Goal: Transaction & Acquisition: Download file/media

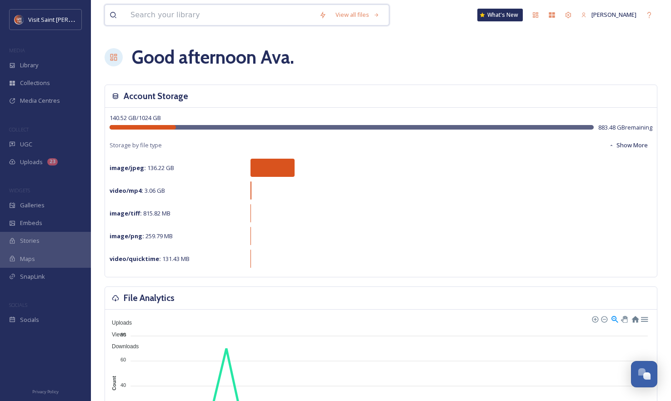
click at [233, 16] on input at bounding box center [220, 15] width 189 height 20
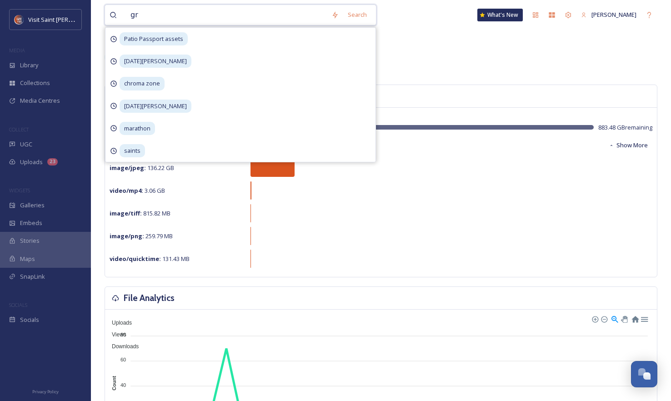
type input "g"
type input "red rabbit"
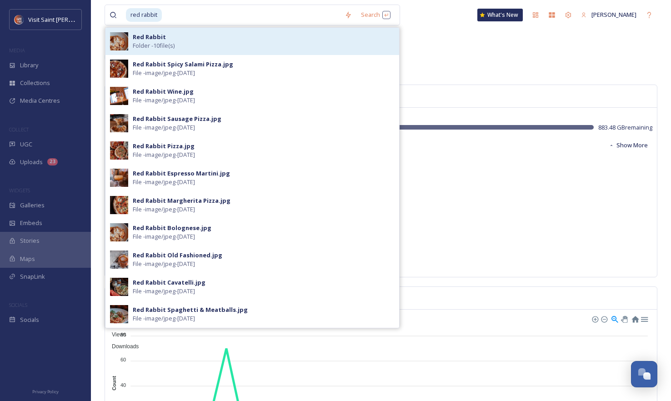
click at [287, 48] on div "Red Rabbit Folder - 10 file(s)" at bounding box center [264, 41] width 262 height 17
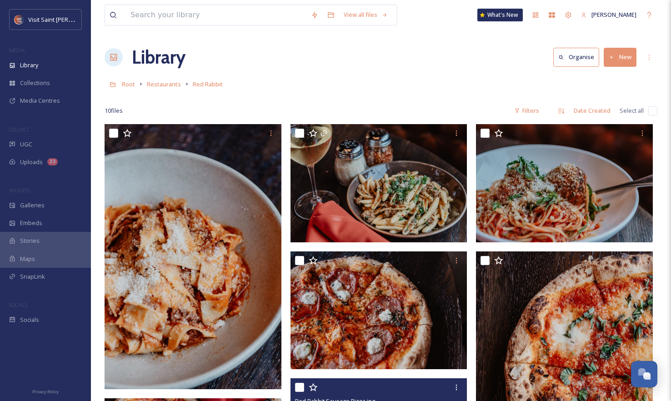
scroll to position [273, 0]
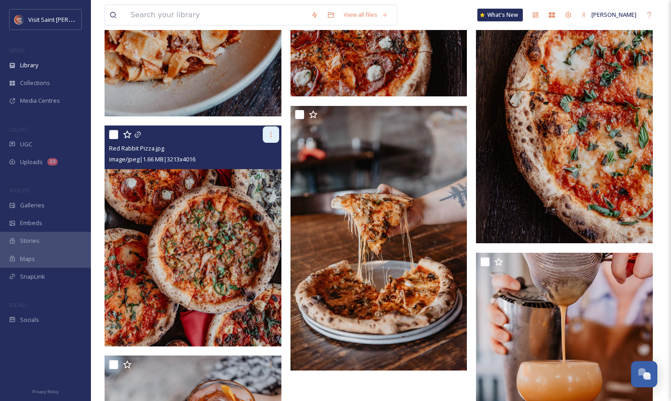
click at [270, 137] on icon at bounding box center [270, 134] width 7 height 7
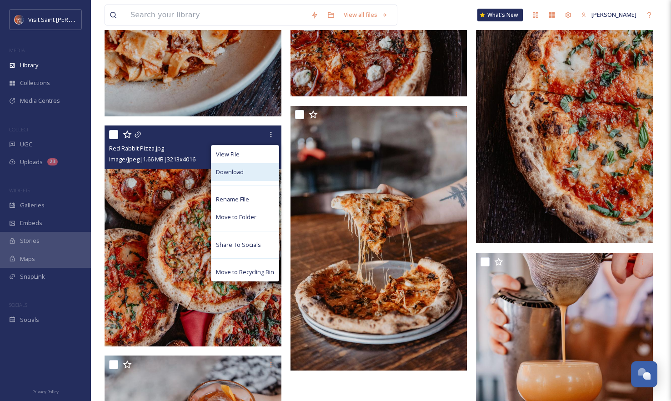
click at [257, 171] on div "Download" at bounding box center [244, 172] width 67 height 18
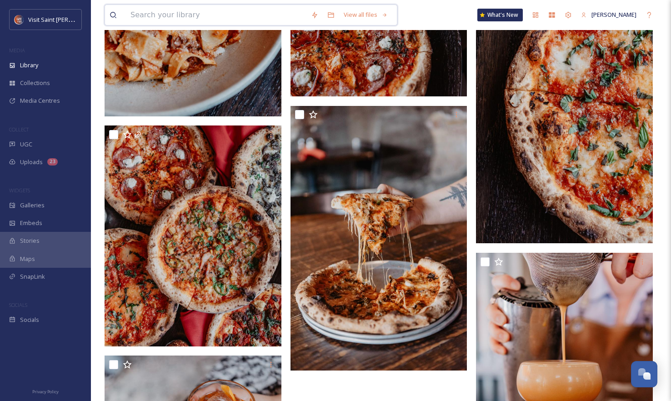
click at [243, 23] on input at bounding box center [216, 15] width 180 height 20
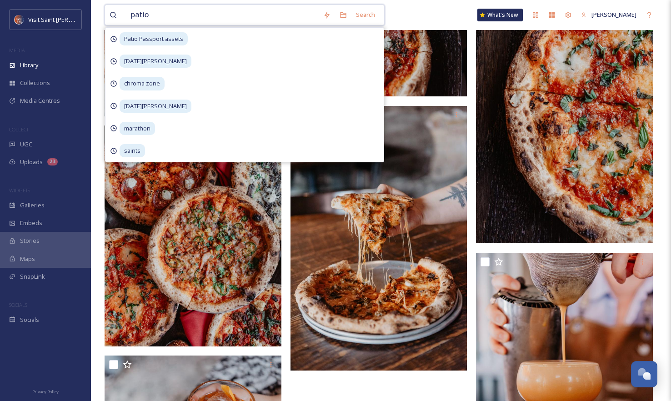
type input "patios"
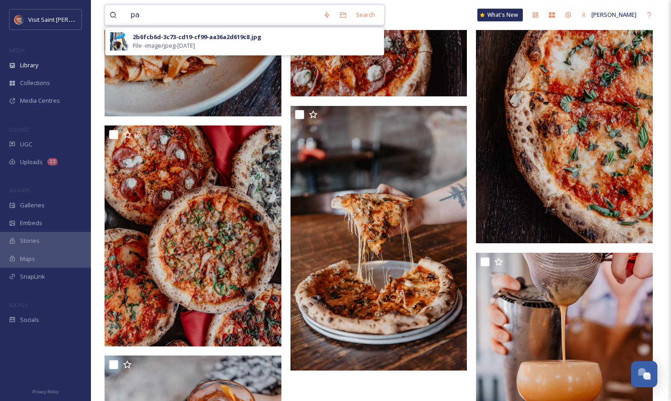
type input "p"
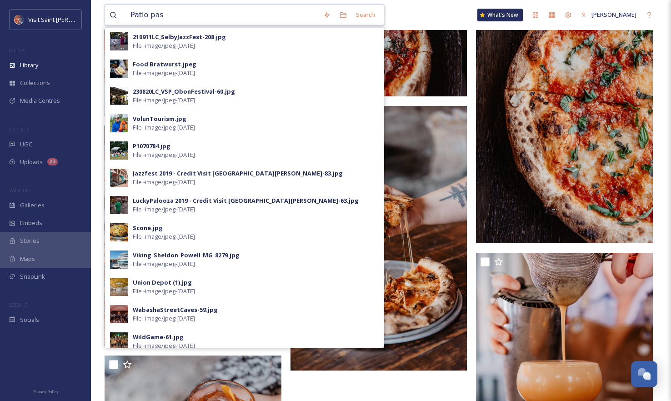
type input "Patio pass"
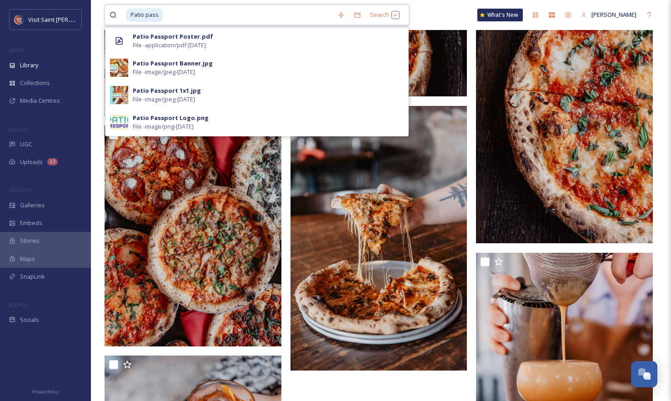
drag, startPoint x: 199, startPoint y: 15, endPoint x: 119, endPoint y: 15, distance: 79.5
click at [119, 15] on div "Patio pass" at bounding box center [221, 15] width 223 height 20
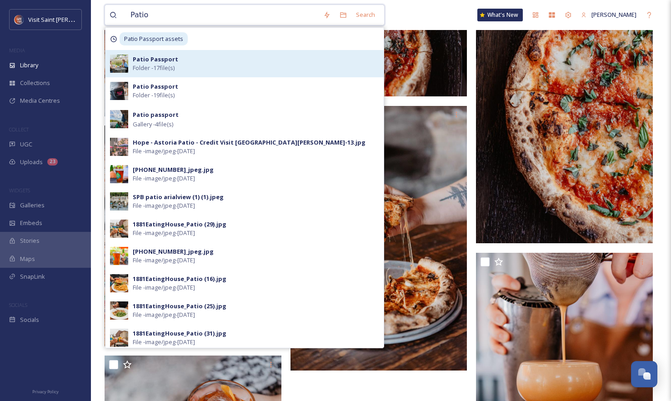
type input "Patio"
click at [230, 67] on div "Patio Passport Folder - 17 file(s)" at bounding box center [256, 63] width 246 height 17
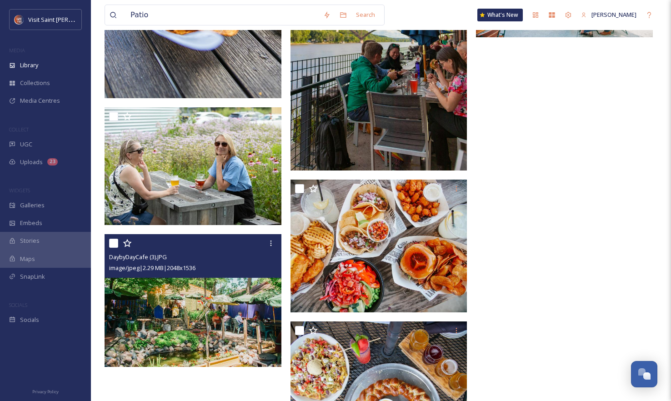
scroll to position [600, 0]
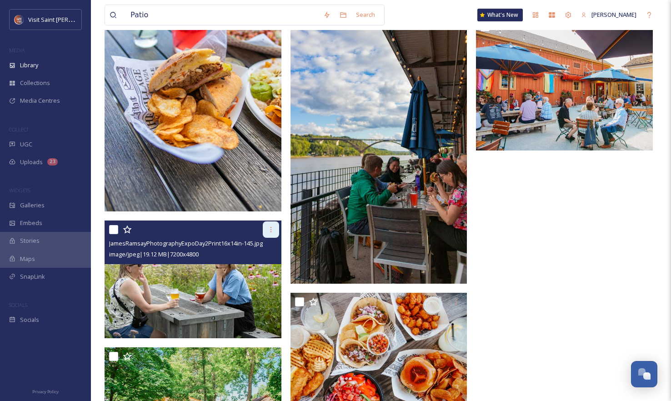
click at [273, 230] on icon at bounding box center [270, 229] width 7 height 7
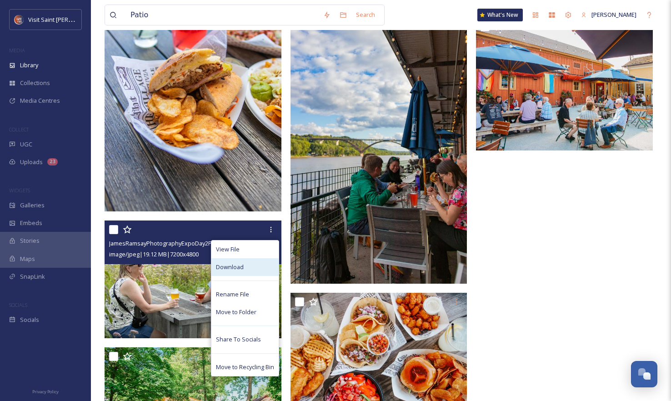
click at [265, 260] on div "Download" at bounding box center [244, 267] width 67 height 18
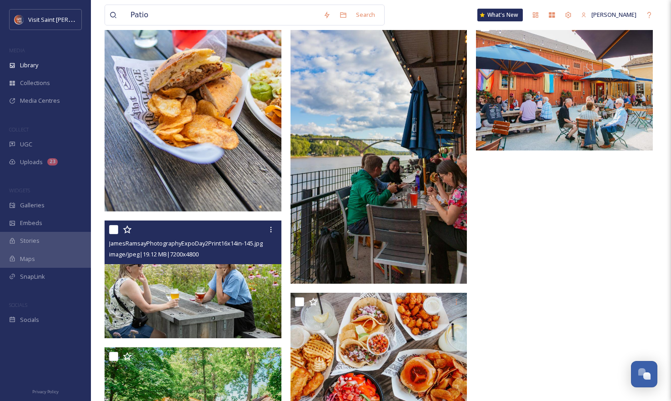
click at [184, 316] on img at bounding box center [193, 279] width 177 height 118
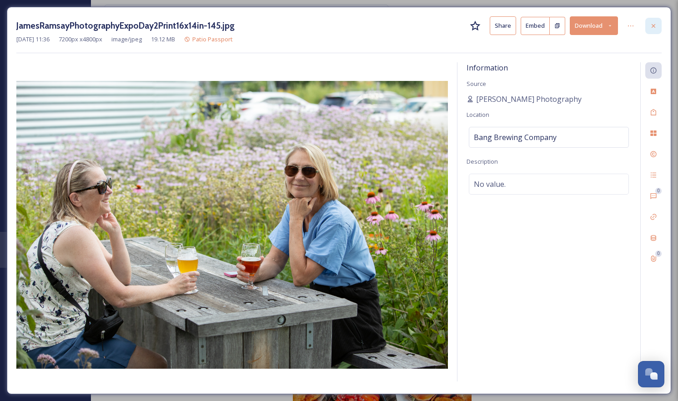
click at [651, 30] on div at bounding box center [653, 26] width 16 height 16
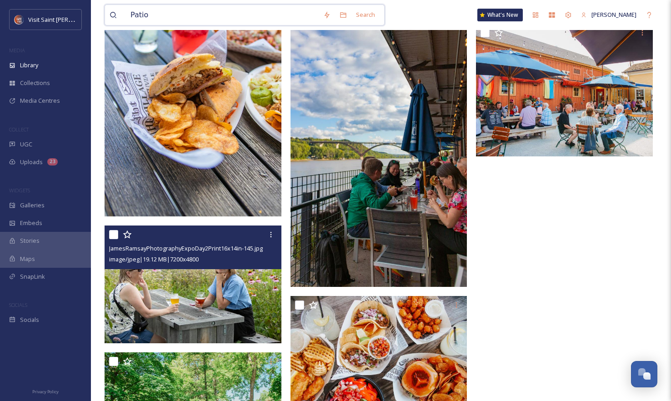
drag, startPoint x: 184, startPoint y: 13, endPoint x: 114, endPoint y: 9, distance: 69.6
click at [114, 9] on div "Patio" at bounding box center [214, 15] width 209 height 20
type input "red rabbit"
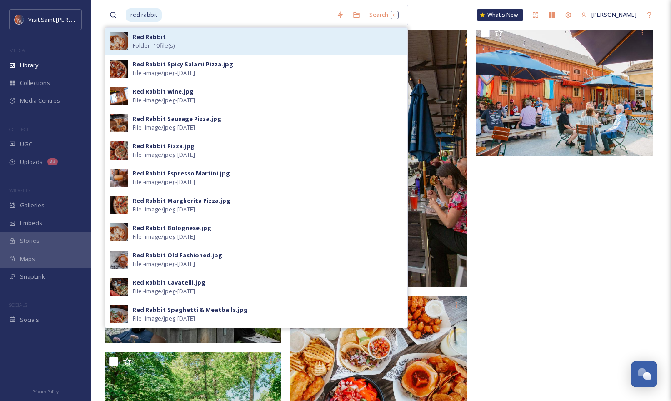
click at [244, 41] on div "Red Rabbit Folder - 10 file(s)" at bounding box center [268, 41] width 270 height 17
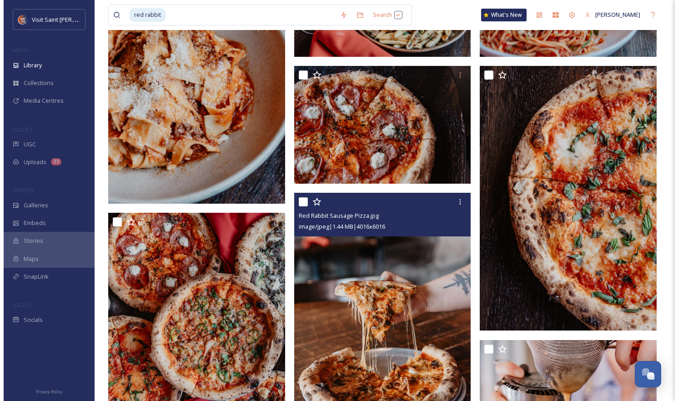
scroll to position [227, 0]
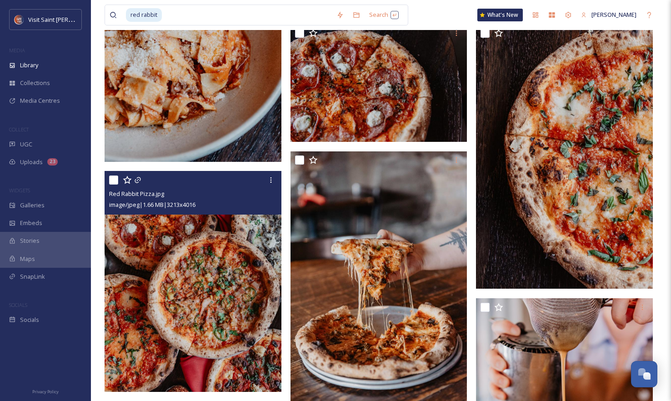
click at [208, 285] on img at bounding box center [193, 281] width 177 height 221
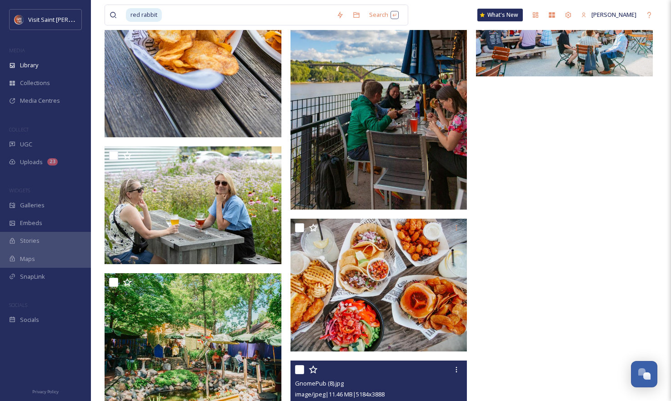
scroll to position [773, 0]
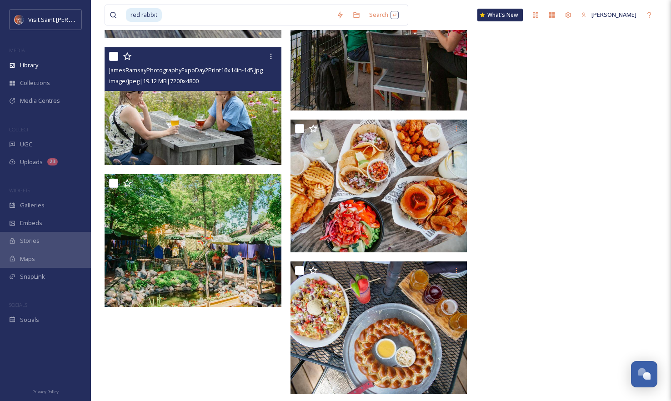
click at [233, 109] on img at bounding box center [193, 106] width 177 height 118
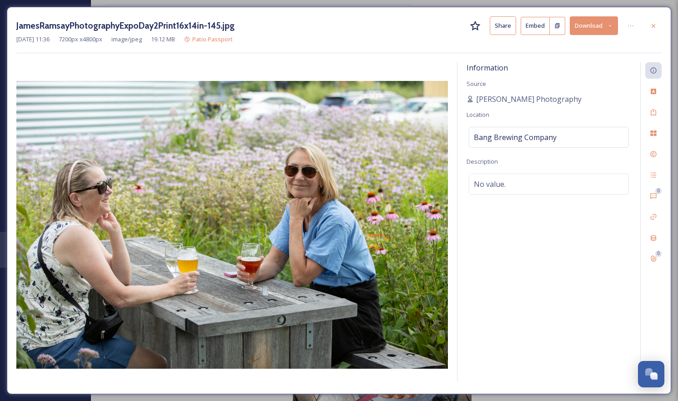
drag, startPoint x: 651, startPoint y: 25, endPoint x: 568, endPoint y: 32, distance: 83.4
click at [651, 25] on icon at bounding box center [653, 25] width 7 height 7
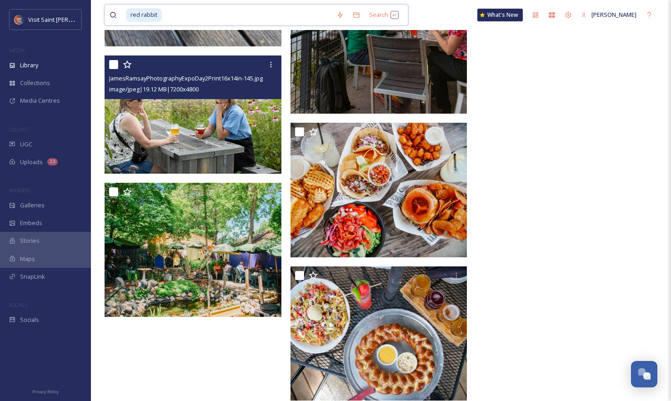
drag, startPoint x: 289, startPoint y: 20, endPoint x: 155, endPoint y: 22, distance: 133.2
click at [255, 17] on input at bounding box center [247, 15] width 169 height 20
type input "r"
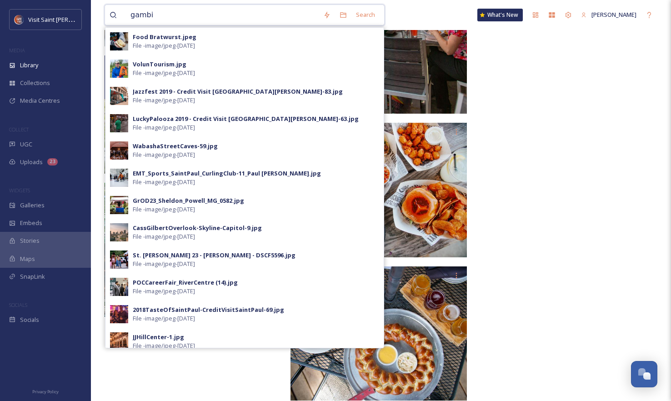
type input "gambit"
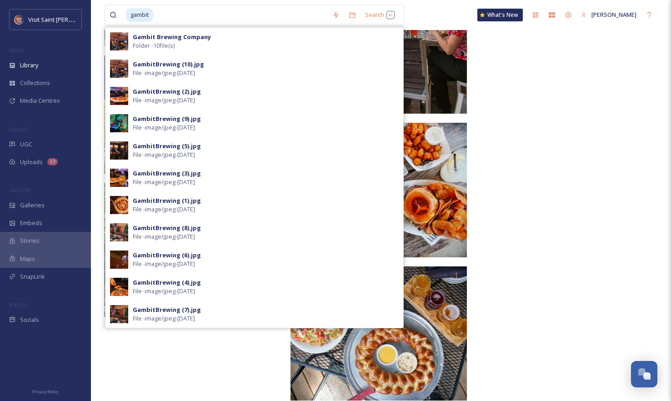
click at [156, 37] on strong "Gambit Brewing Company" at bounding box center [172, 37] width 78 height 8
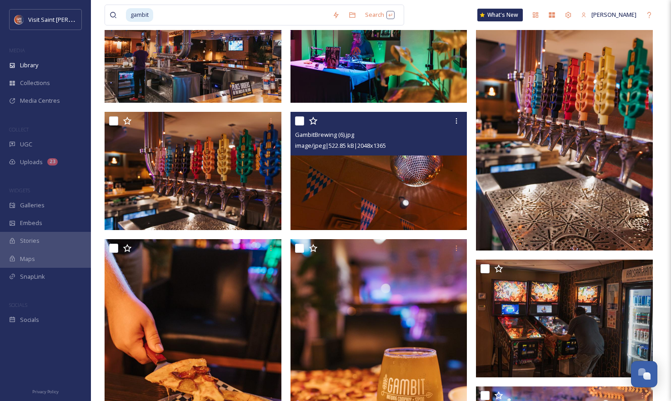
scroll to position [91, 0]
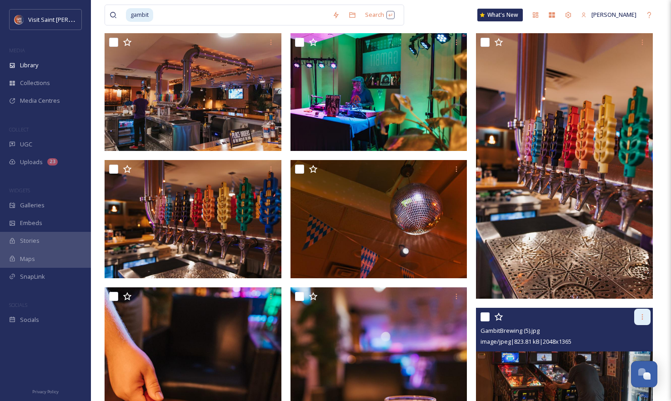
click at [642, 318] on icon at bounding box center [642, 316] width 7 height 7
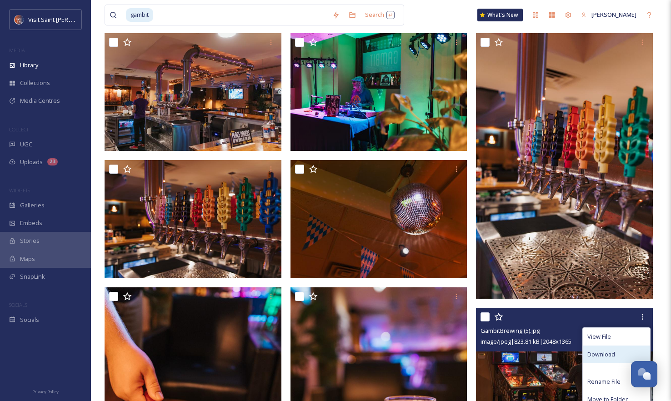
click at [613, 353] on span "Download" at bounding box center [601, 354] width 28 height 9
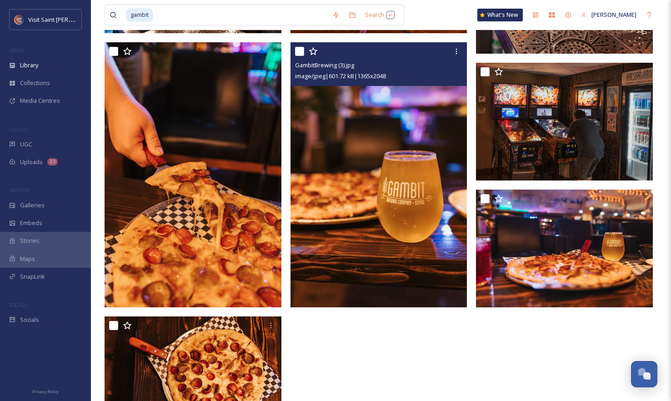
scroll to position [294, 0]
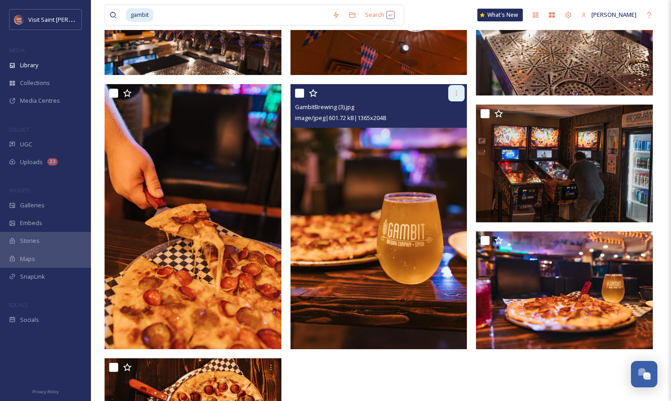
click at [453, 94] on icon at bounding box center [456, 93] width 7 height 7
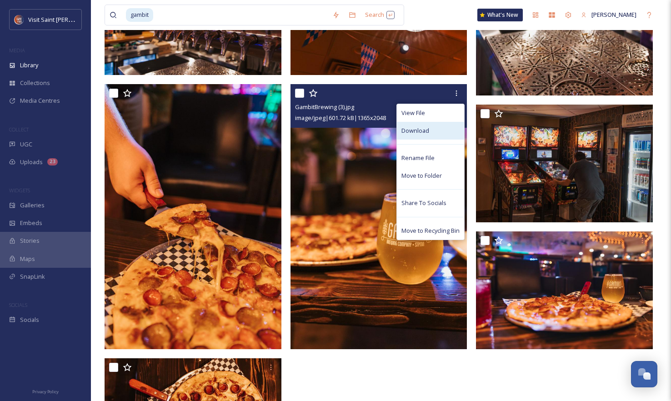
click at [430, 134] on div "Download" at bounding box center [430, 131] width 67 height 18
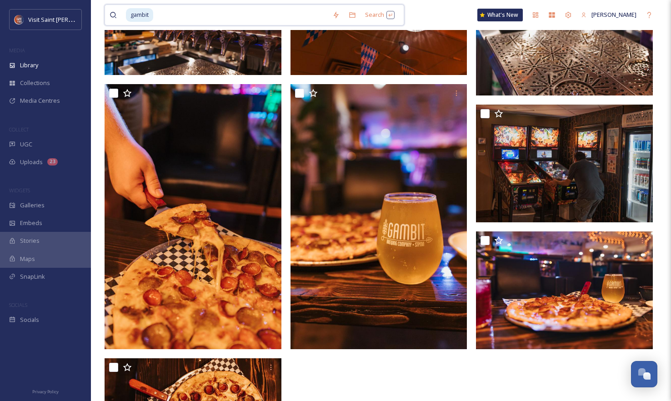
click at [223, 15] on input at bounding box center [241, 15] width 174 height 20
type input "g"
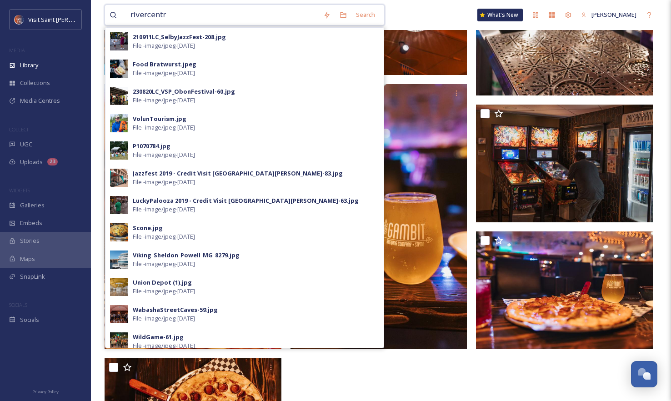
type input "rivercentre"
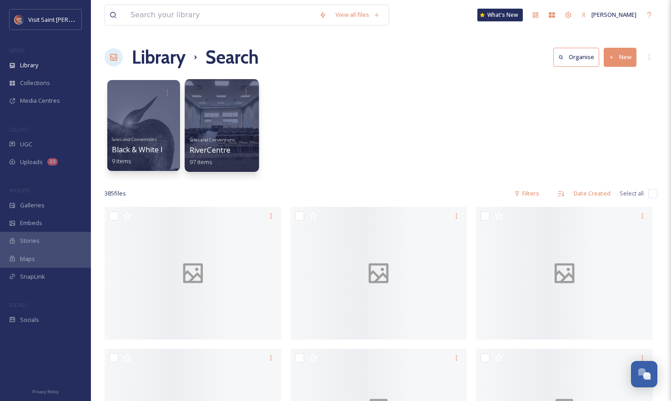
click at [212, 110] on div at bounding box center [222, 125] width 74 height 93
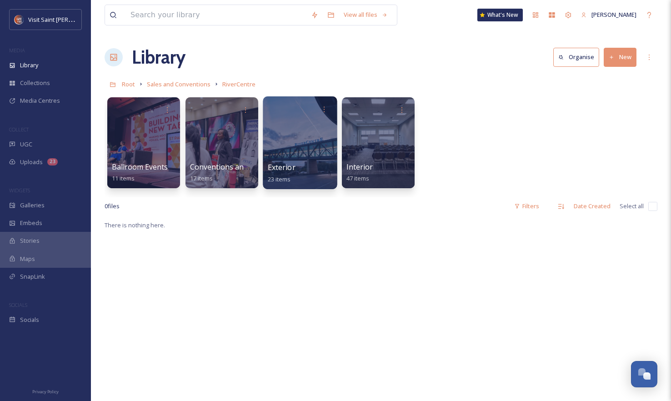
click at [300, 130] on div at bounding box center [300, 142] width 74 height 93
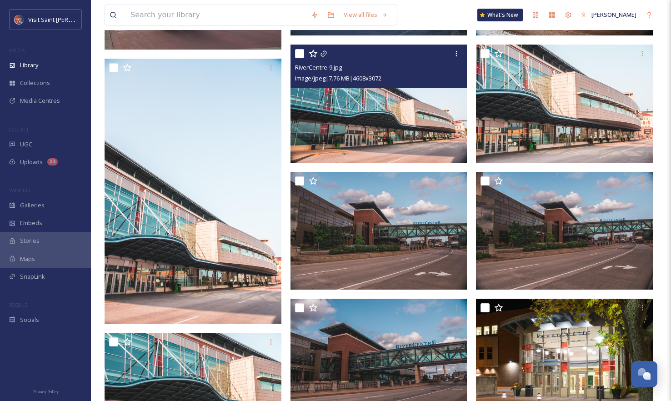
scroll to position [318, 0]
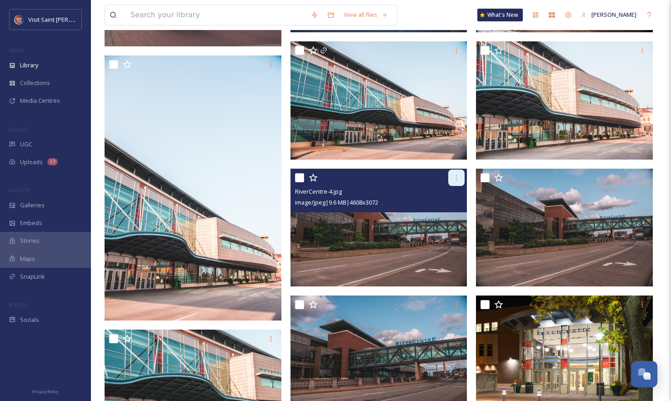
click at [456, 177] on icon at bounding box center [456, 177] width 7 height 7
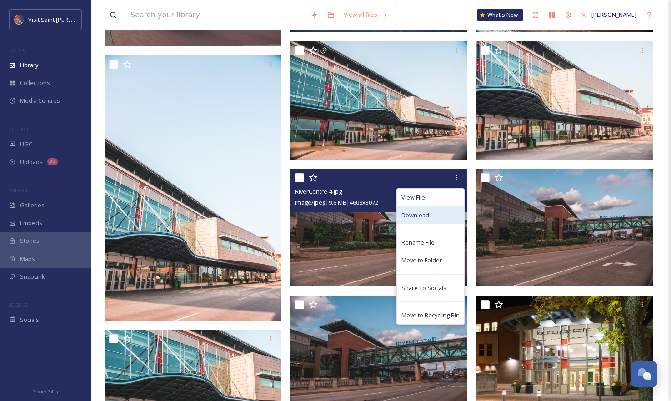
click at [439, 219] on div "Download" at bounding box center [430, 215] width 67 height 18
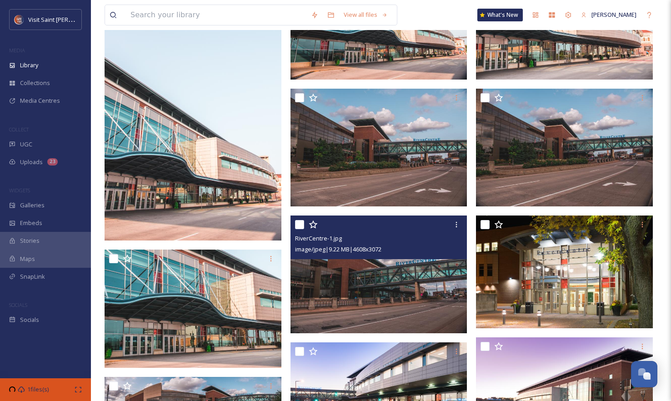
scroll to position [500, 0]
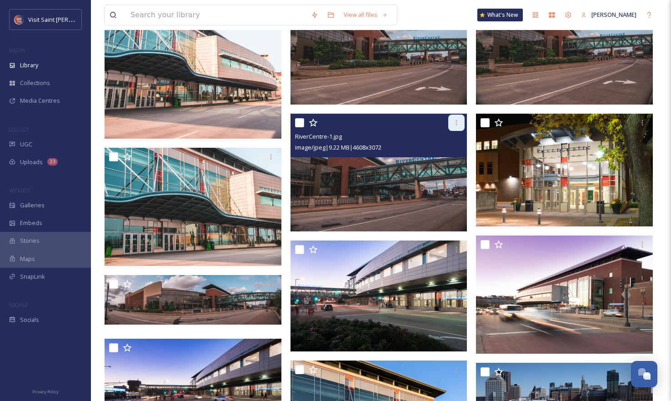
click at [453, 122] on icon at bounding box center [456, 122] width 7 height 7
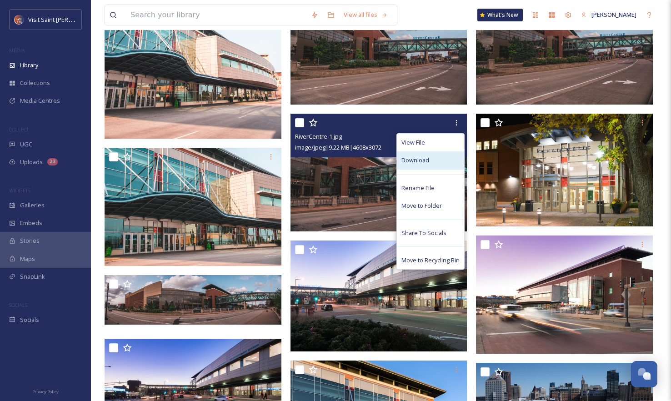
click at [434, 158] on div "Download" at bounding box center [430, 160] width 67 height 18
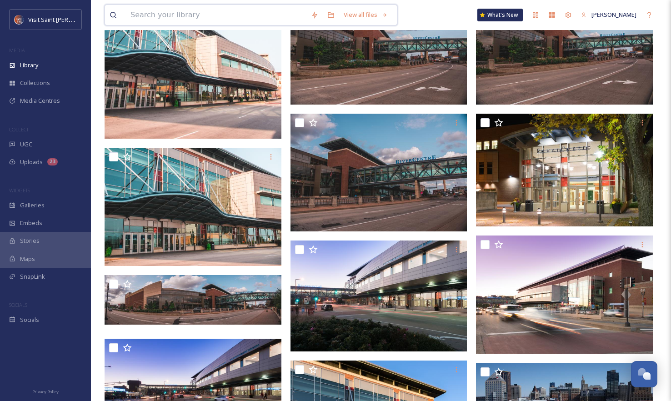
click at [250, 22] on input at bounding box center [216, 15] width 180 height 20
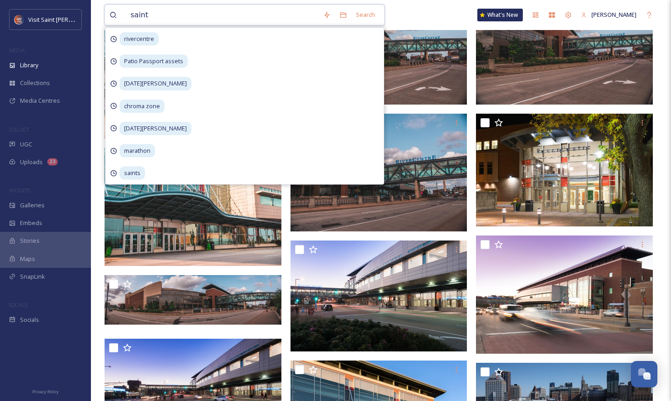
type input "saints"
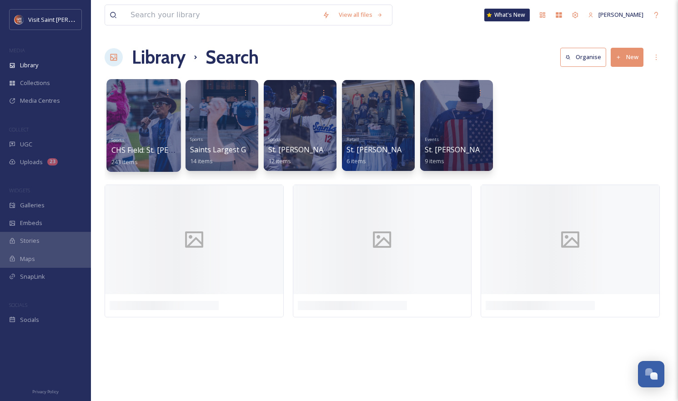
click at [150, 125] on div at bounding box center [143, 125] width 74 height 93
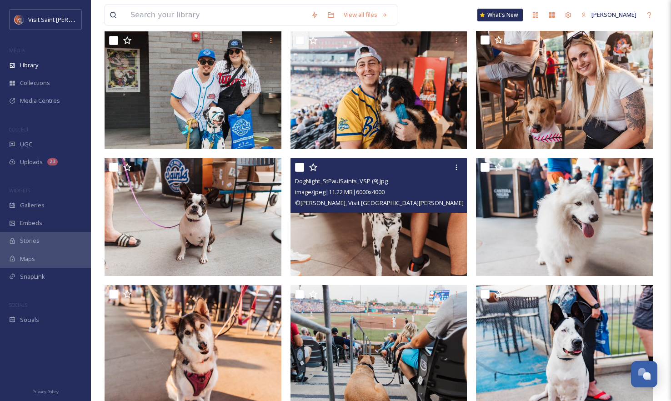
scroll to position [273, 0]
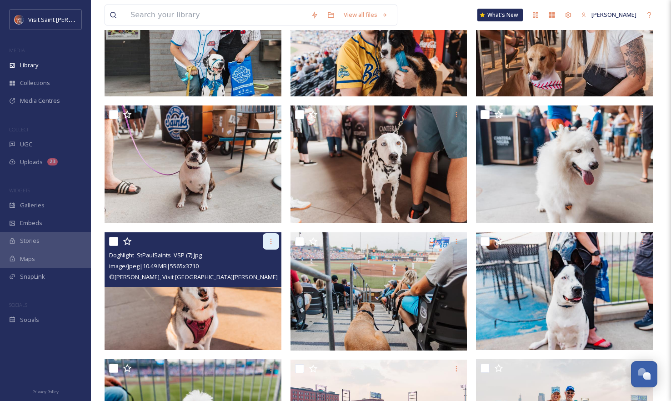
click at [270, 241] on icon at bounding box center [270, 241] width 7 height 7
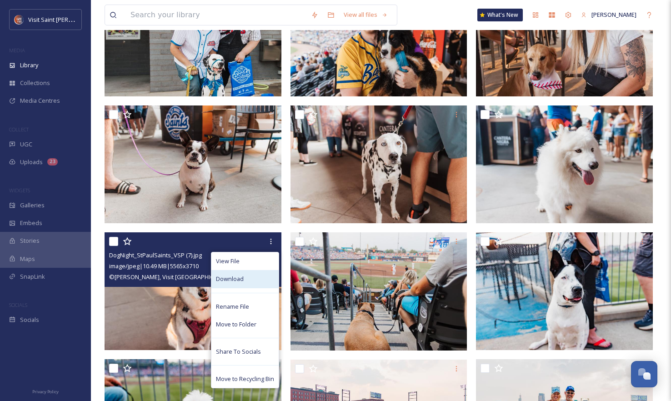
click at [266, 278] on div "Download" at bounding box center [244, 279] width 67 height 18
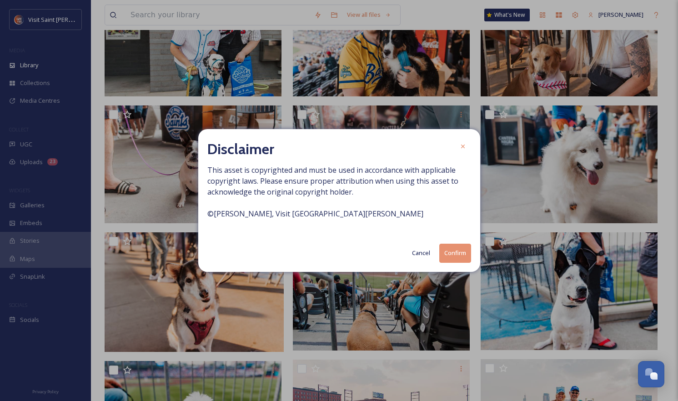
click at [467, 256] on button "Confirm" at bounding box center [455, 253] width 32 height 19
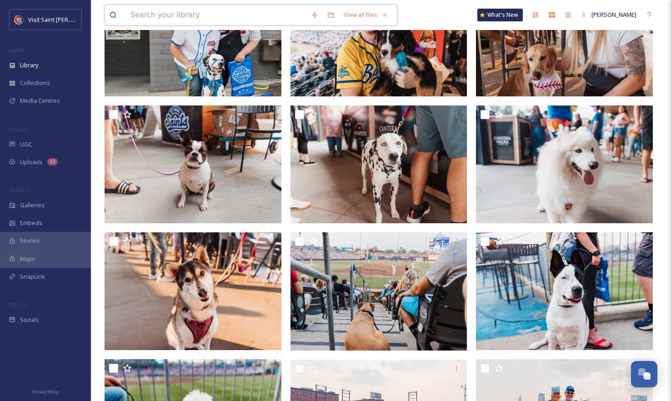
click at [198, 15] on input at bounding box center [216, 15] width 180 height 20
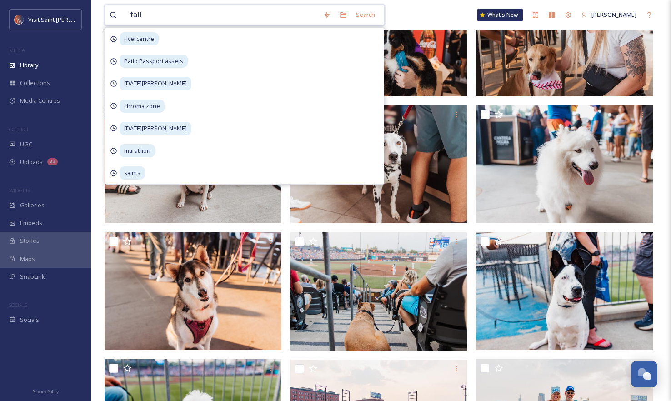
type input "fall"
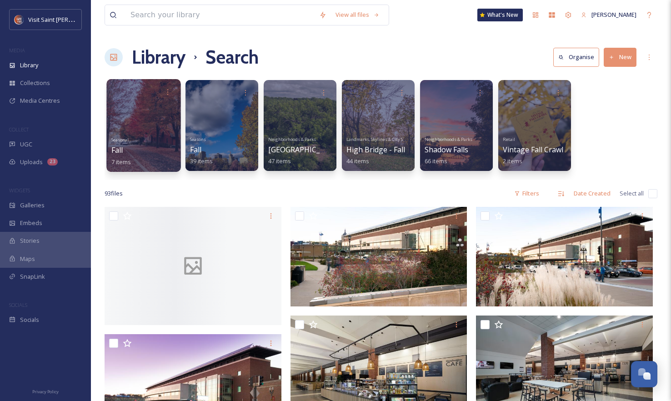
click at [139, 143] on div "Seasonal Fall 7 items" at bounding box center [143, 150] width 65 height 34
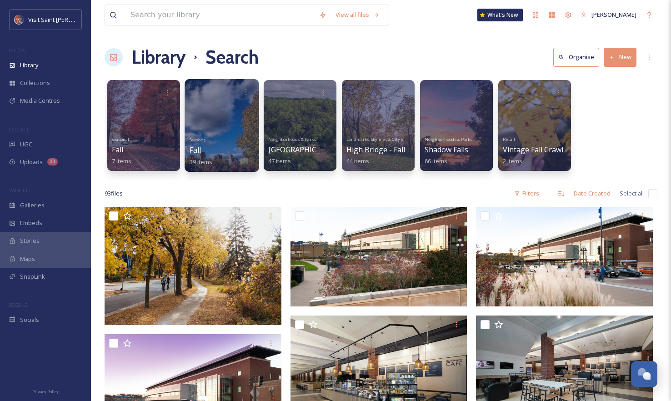
click at [233, 109] on div at bounding box center [222, 125] width 74 height 93
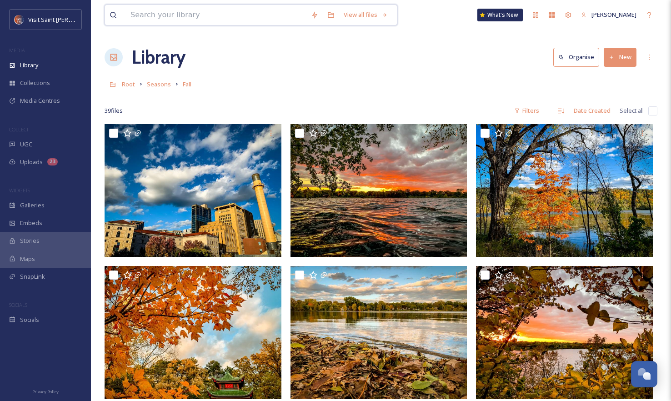
click at [179, 17] on input at bounding box center [216, 15] width 180 height 20
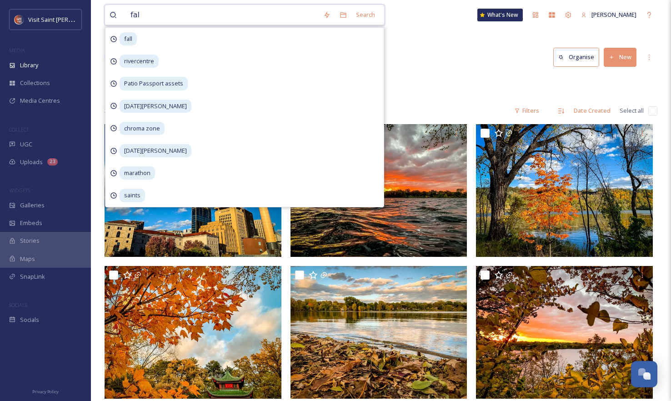
type input "fall"
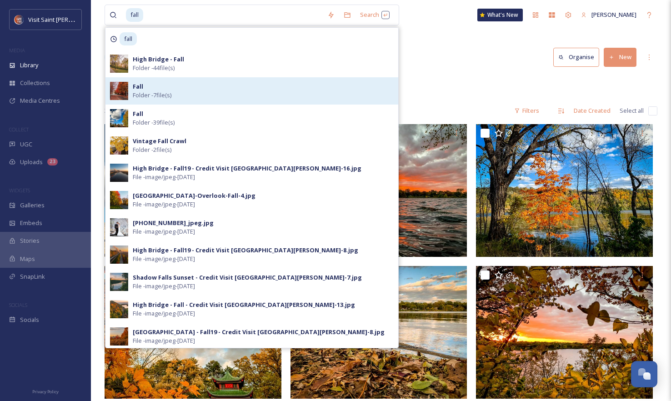
click at [170, 95] on span "Folder - 7 file(s)" at bounding box center [152, 95] width 39 height 9
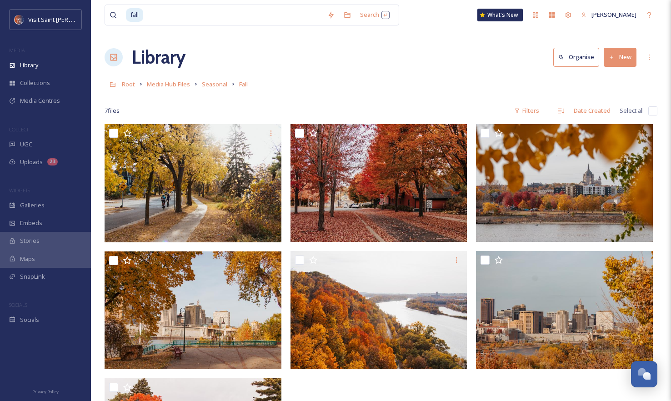
click at [476, 62] on div "Library Organise New" at bounding box center [381, 57] width 553 height 27
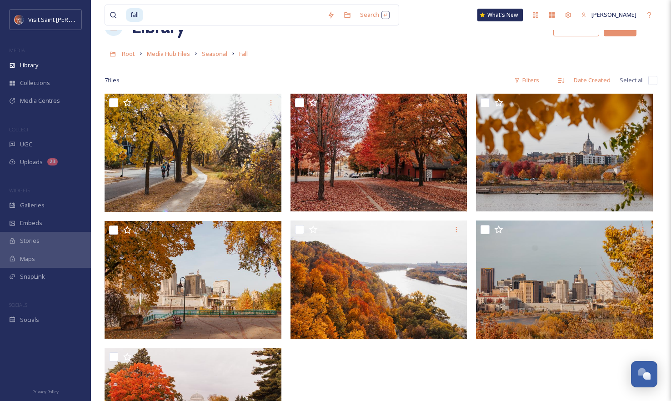
scroll to position [91, 0]
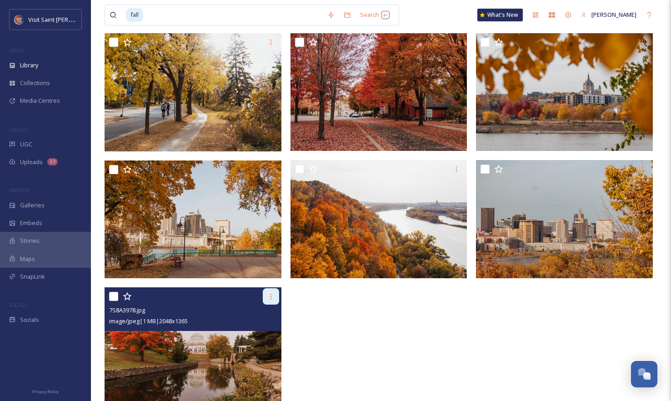
click at [270, 299] on icon at bounding box center [270, 296] width 7 height 7
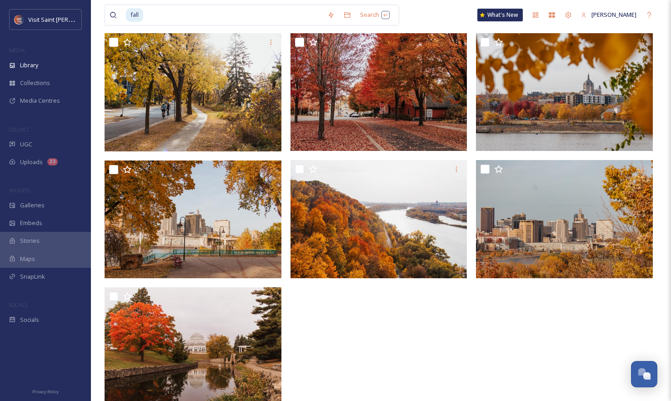
click at [436, 348] on div at bounding box center [380, 221] width 181 height 376
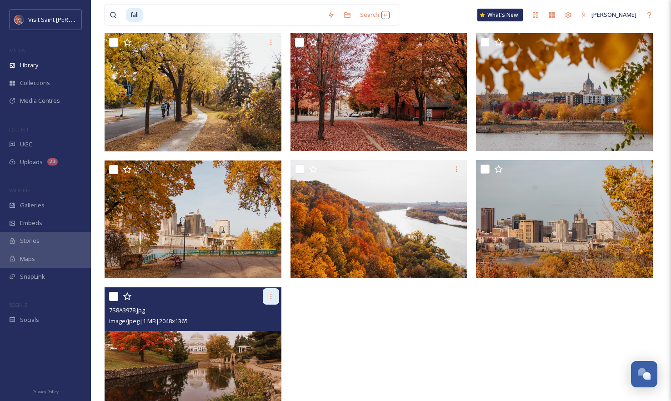
click at [271, 294] on icon at bounding box center [270, 296] width 1 height 5
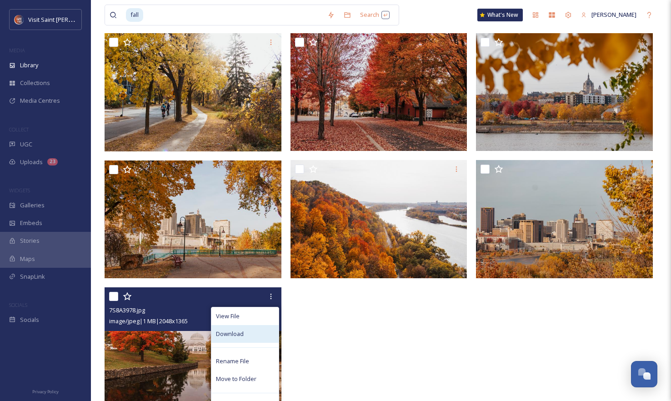
click at [252, 333] on div "Download" at bounding box center [244, 334] width 67 height 18
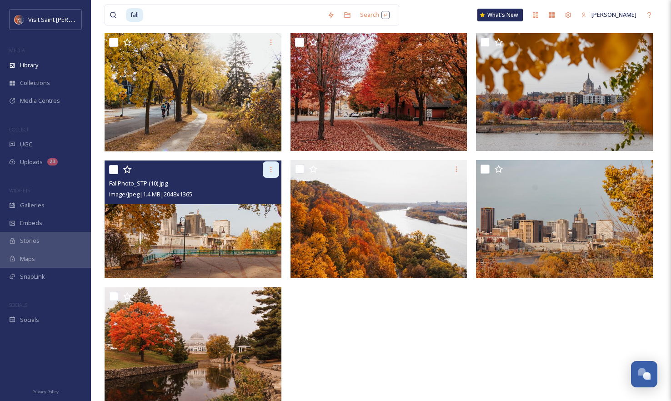
drag, startPoint x: 277, startPoint y: 169, endPoint x: 273, endPoint y: 173, distance: 5.8
click at [277, 169] on div at bounding box center [271, 169] width 16 height 16
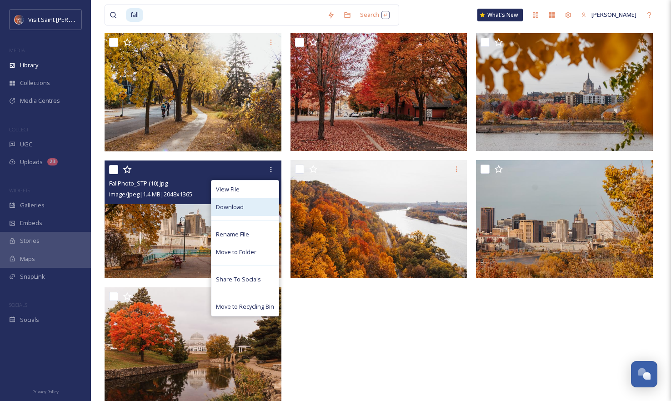
click at [257, 210] on div "Download" at bounding box center [244, 207] width 67 height 18
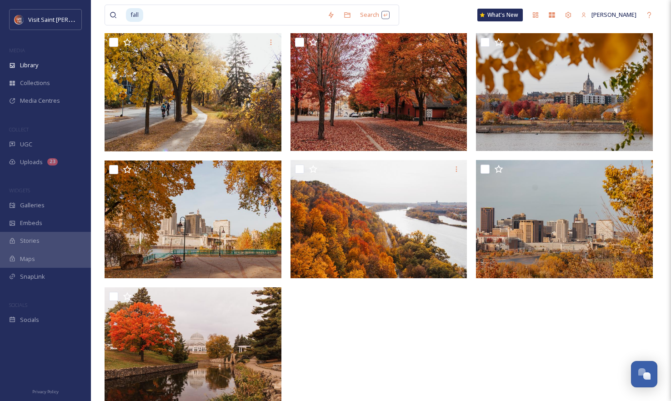
click at [460, 312] on div at bounding box center [380, 221] width 181 height 376
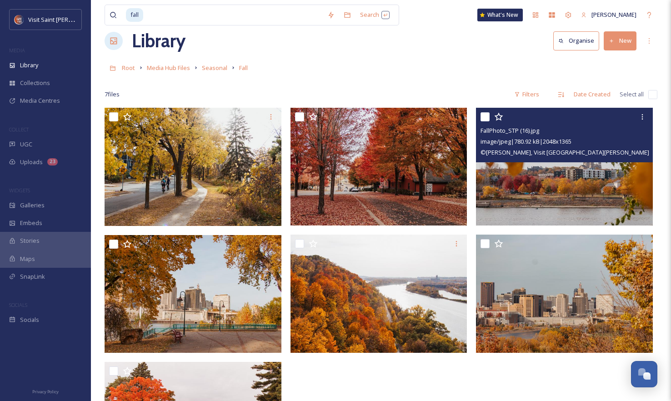
scroll to position [45, 0]
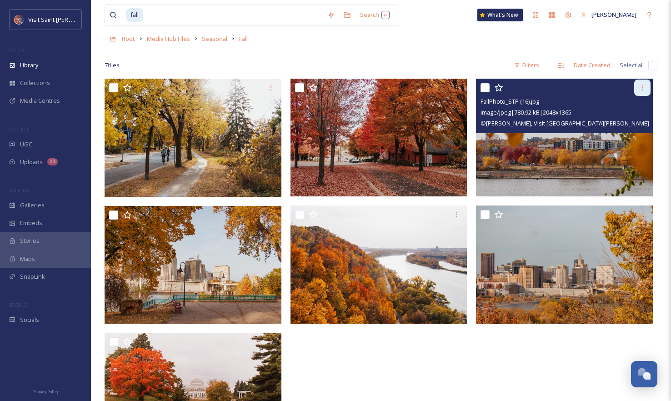
click at [641, 88] on icon at bounding box center [642, 87] width 7 height 7
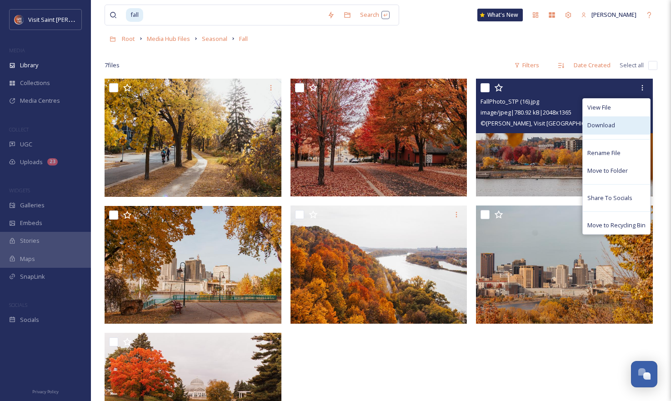
click at [598, 130] on span "Download" at bounding box center [601, 125] width 28 height 9
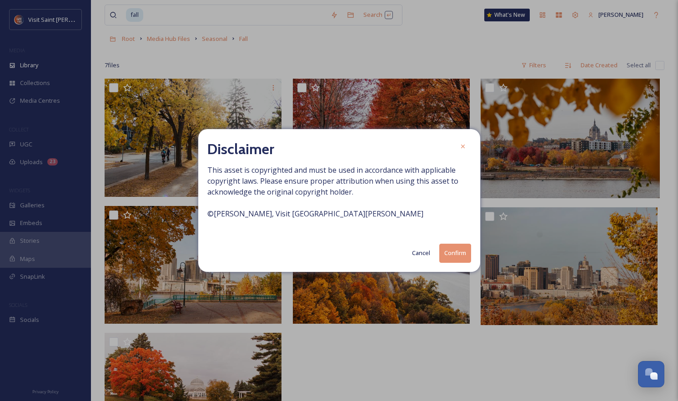
click at [448, 258] on button "Confirm" at bounding box center [455, 253] width 32 height 19
